Goal: Download file/media

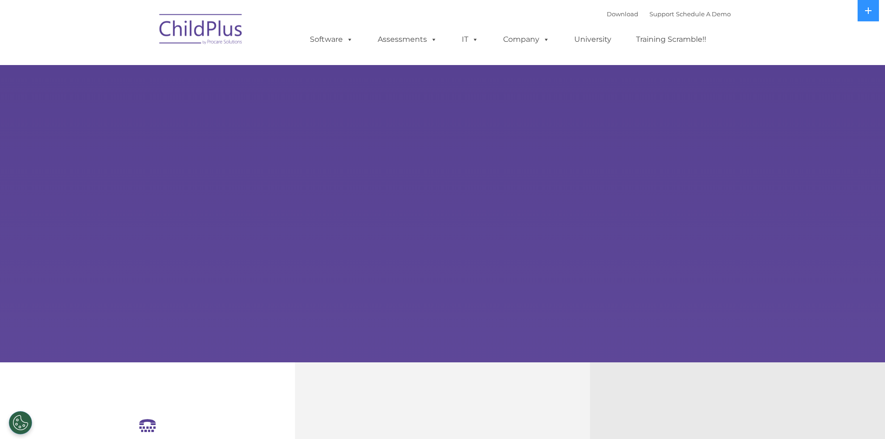
select select "MEDIUM"
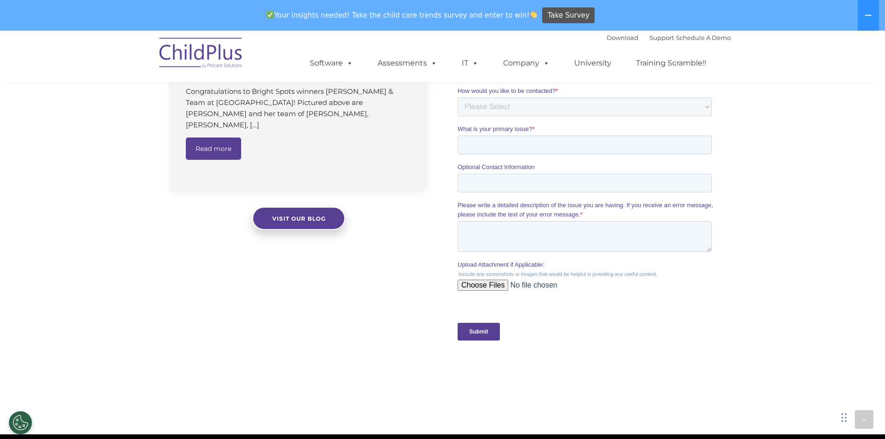
scroll to position [722, 0]
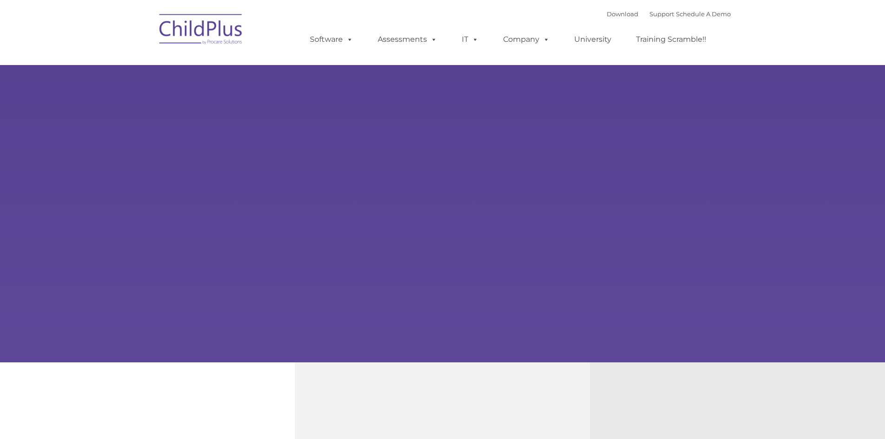
select select "MEDIUM"
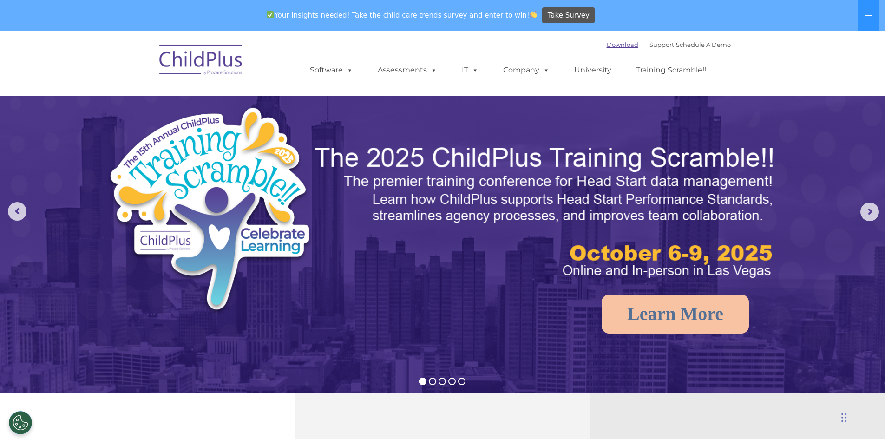
click at [607, 45] on link "Download" at bounding box center [623, 44] width 32 height 7
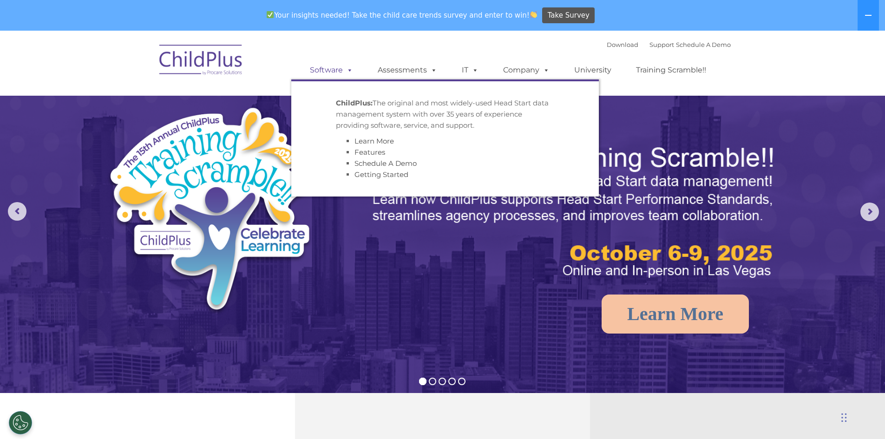
click at [343, 72] on span at bounding box center [348, 70] width 10 height 9
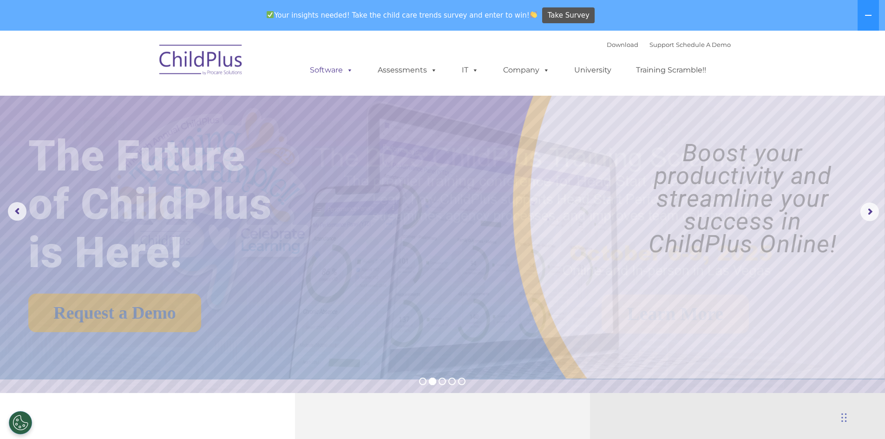
click at [344, 72] on span at bounding box center [348, 70] width 10 height 9
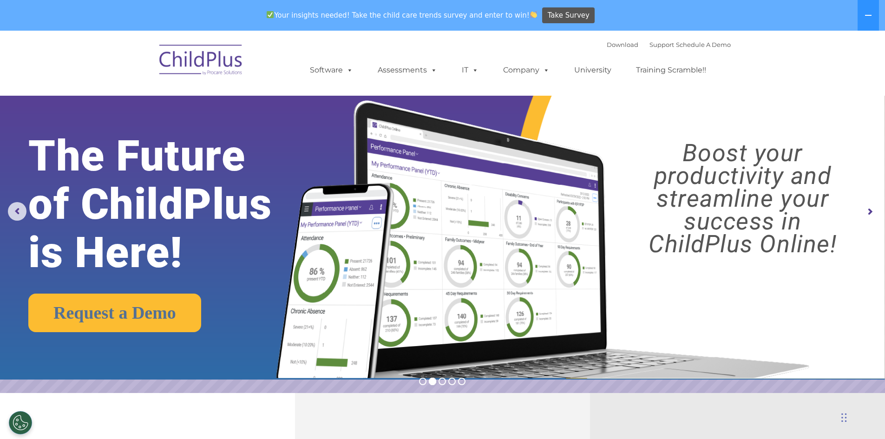
click at [665, 101] on img at bounding box center [539, 228] width 555 height 301
